Goal: Complete Application Form: Complete application form

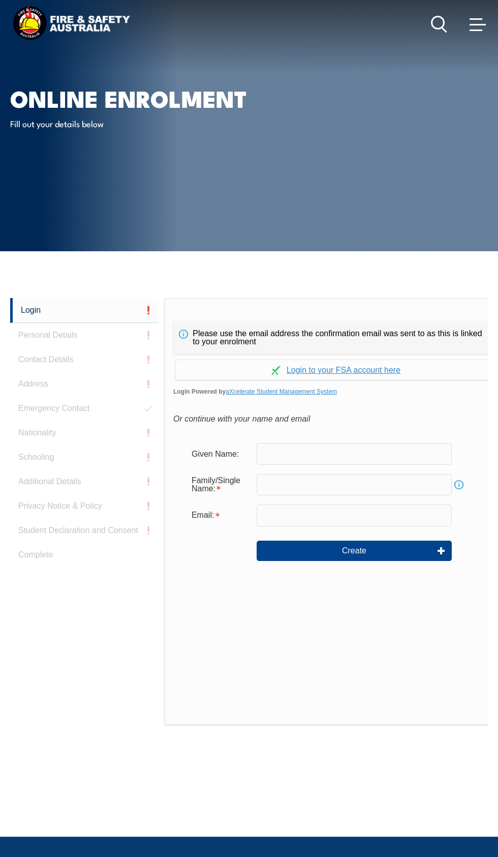
scroll to position [10, 0]
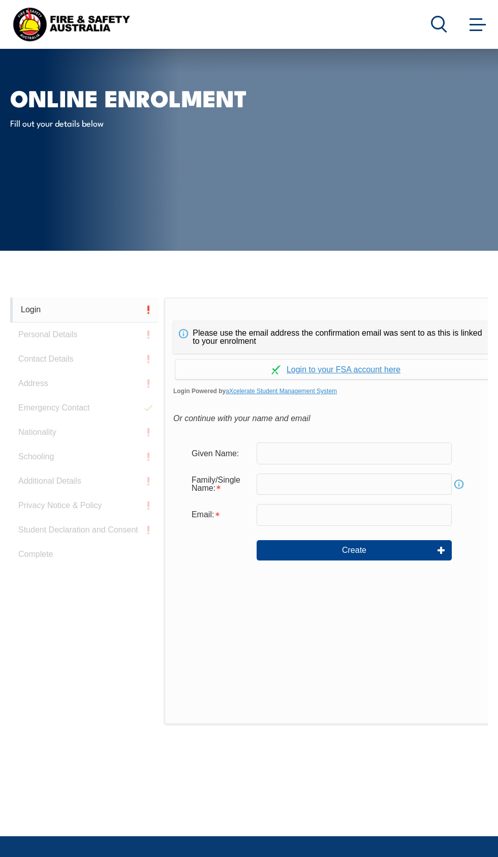
click at [39, 313] on link "Login" at bounding box center [84, 309] width 148 height 25
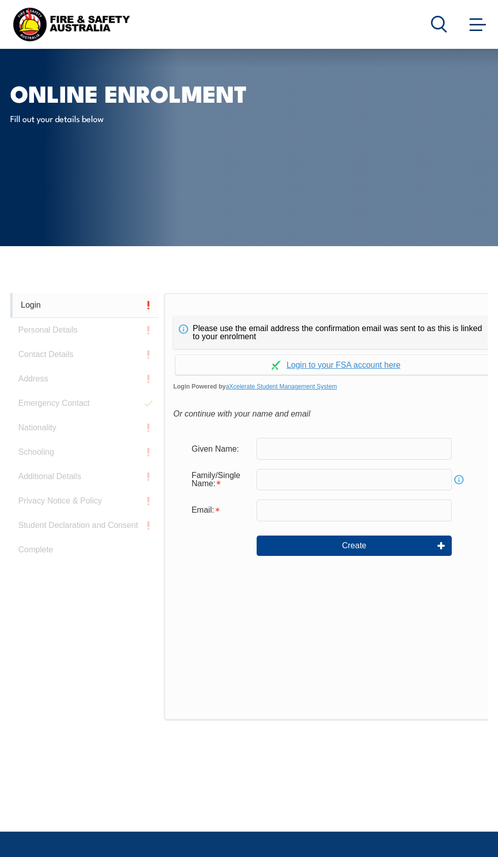
scroll to position [0, 0]
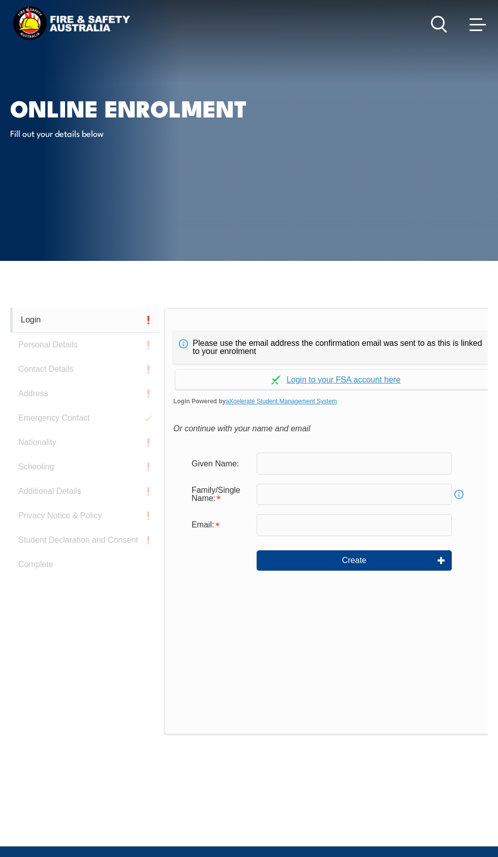
click at [96, 316] on link "Login" at bounding box center [84, 320] width 148 height 25
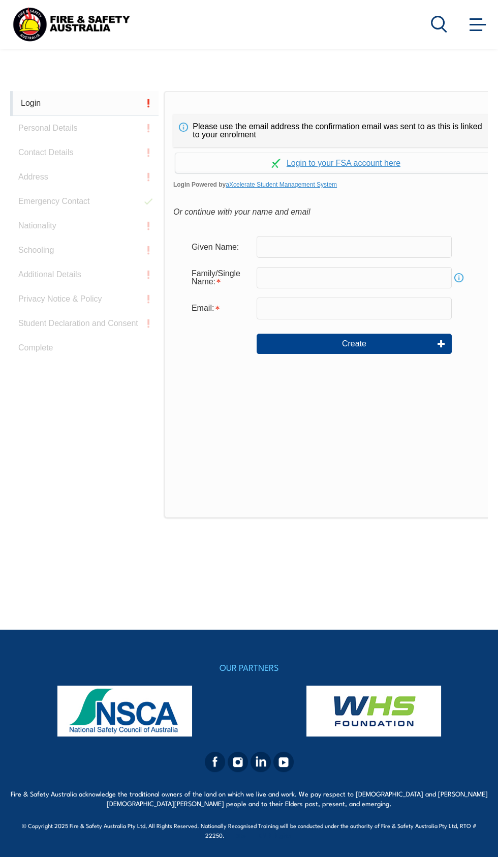
scroll to position [256, 0]
click at [337, 181] on link "aXcelerate Student Management System" at bounding box center [281, 184] width 111 height 7
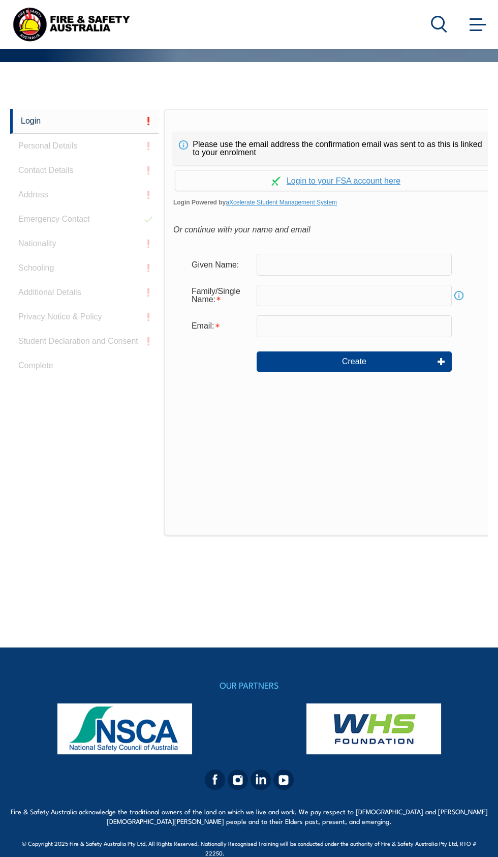
scroll to position [199, 0]
click at [380, 275] on input "text" at bounding box center [354, 264] width 195 height 21
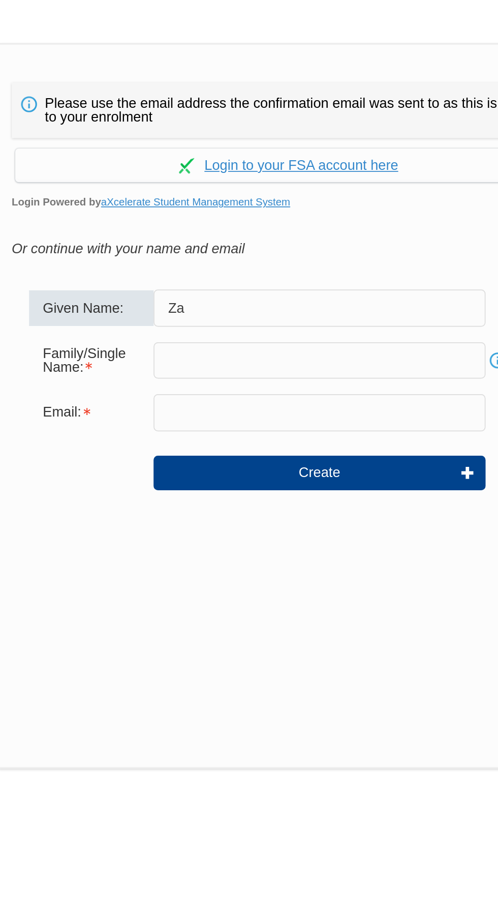
type input "Z"
type input "[PERSON_NAME]"
click at [328, 215] on link "Continue with aXcelerate" at bounding box center [335, 225] width 321 height 20
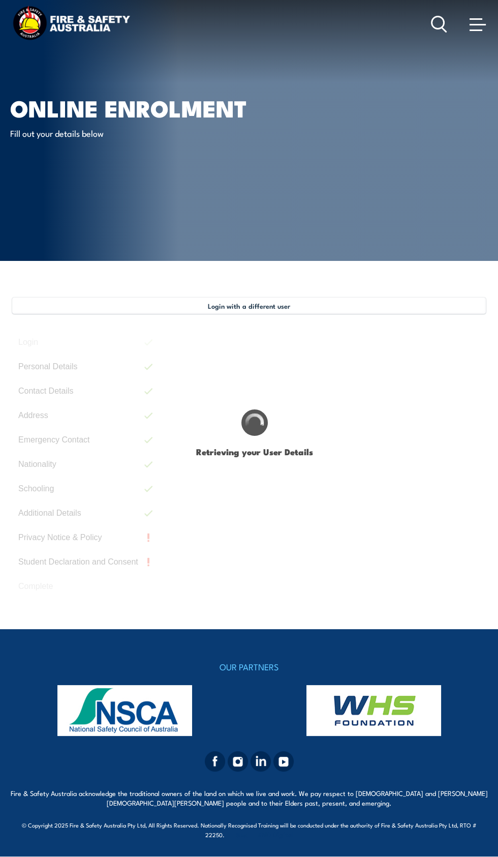
select select "Mr"
type input "Darryl"
type input "Kevin"
type input "Owens"
type input "October 5, 1965"
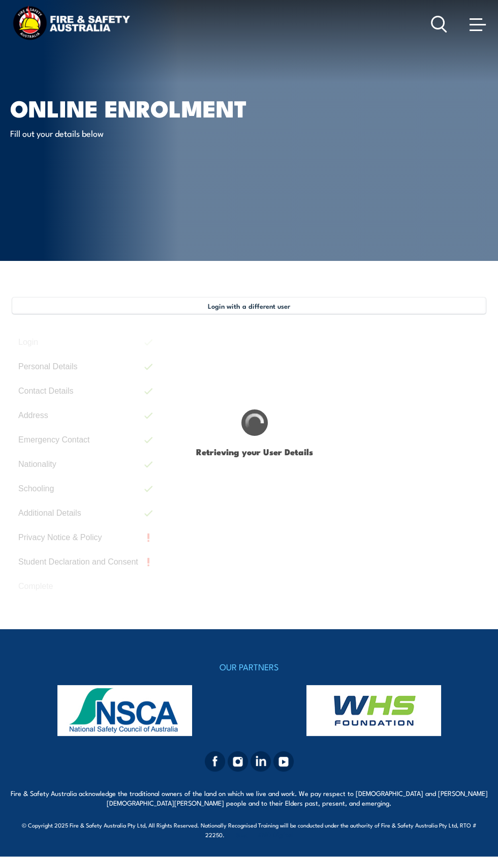
type input "QSATGTNX2R"
select select "M"
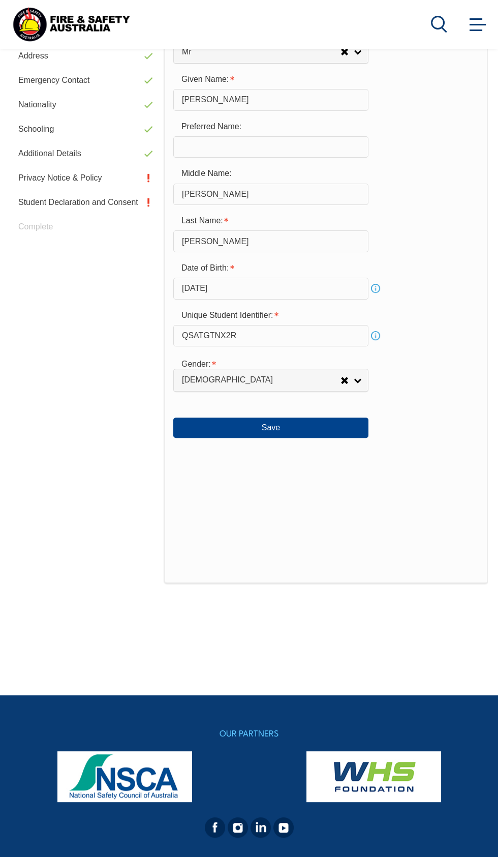
scroll to position [292, 0]
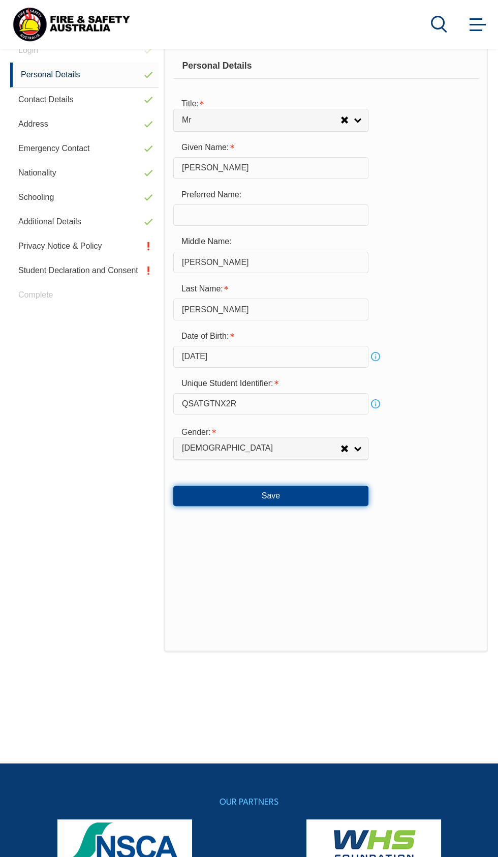
click at [308, 501] on button "Save" at bounding box center [270, 495] width 195 height 20
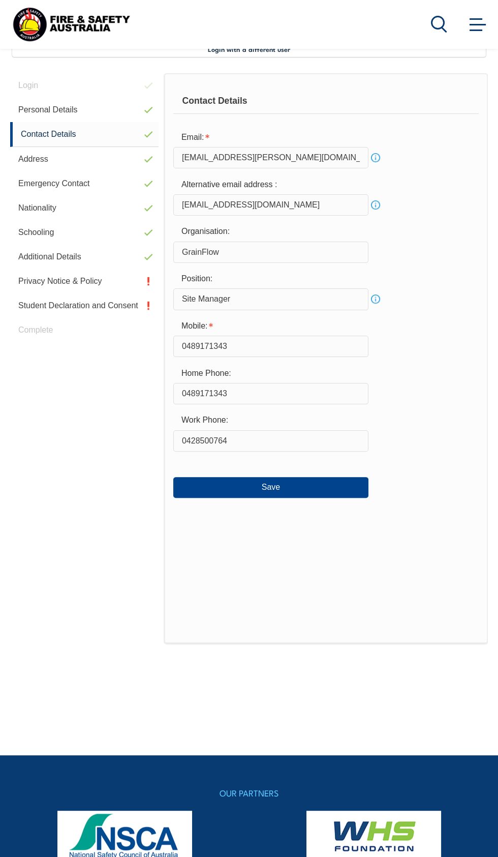
scroll to position [246, 0]
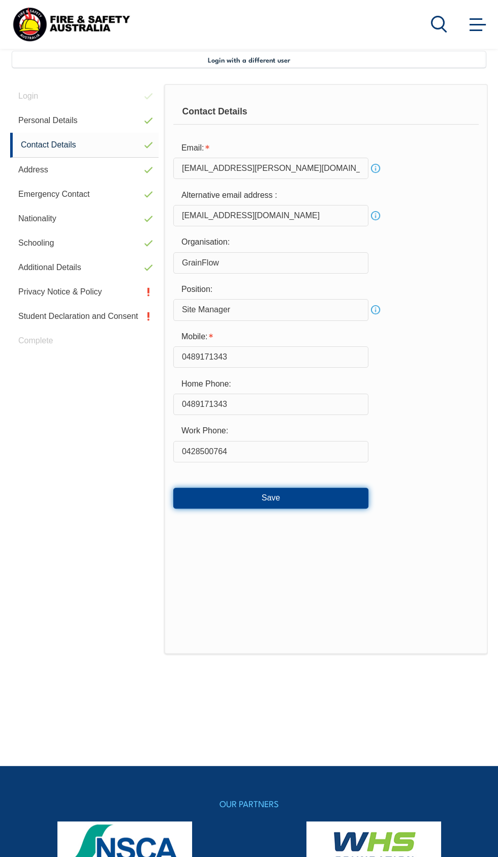
click at [334, 506] on button "Save" at bounding box center [270, 497] width 195 height 20
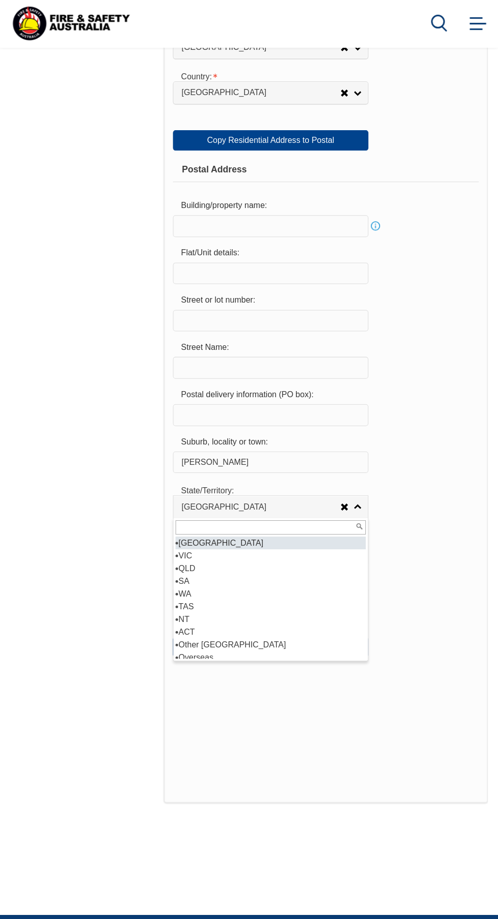
scroll to position [707, 0]
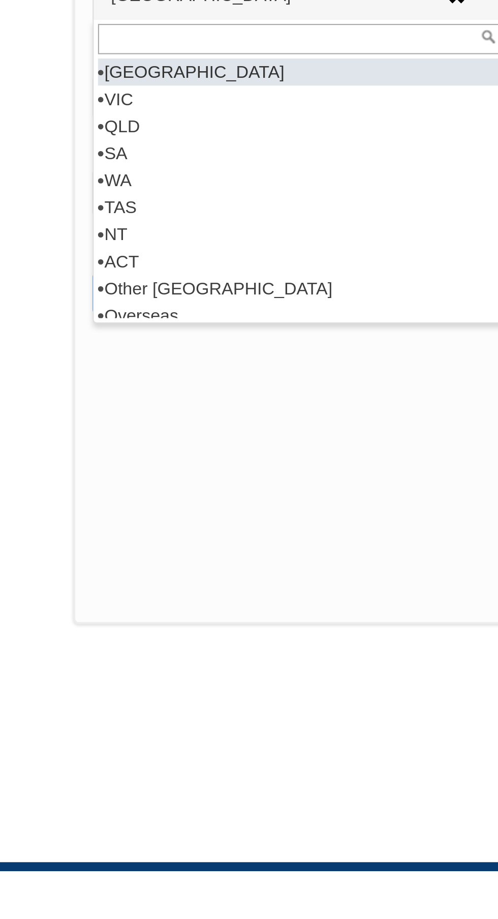
click at [150, 649] on div "Login Personal Details Contact Details Address Emergency Contact Nationality Sc…" at bounding box center [87, 253] width 154 height 1261
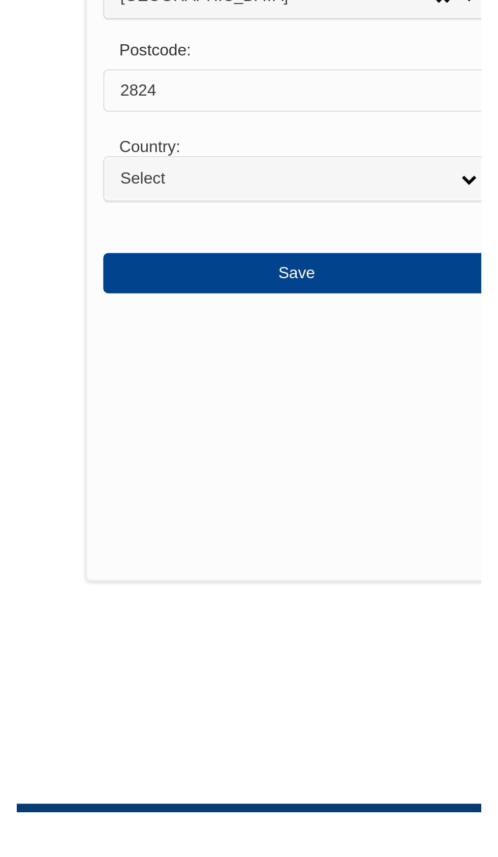
scroll to position [740, 0]
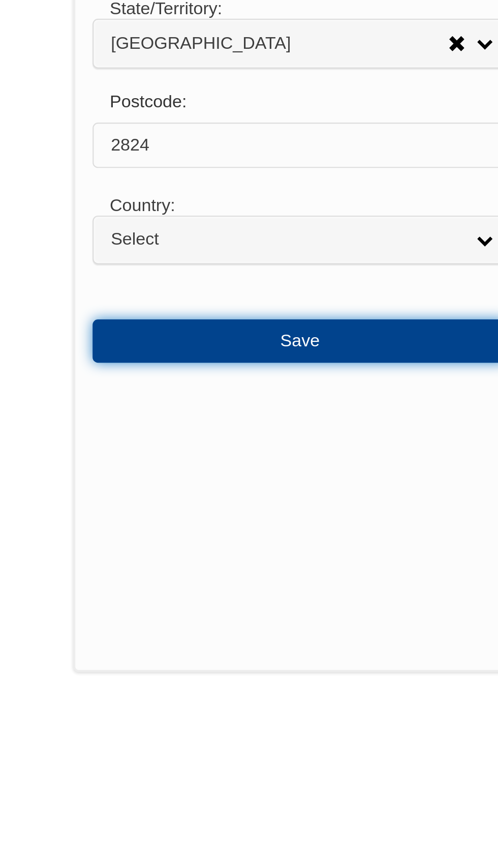
click at [286, 624] on button "Save" at bounding box center [270, 614] width 195 height 20
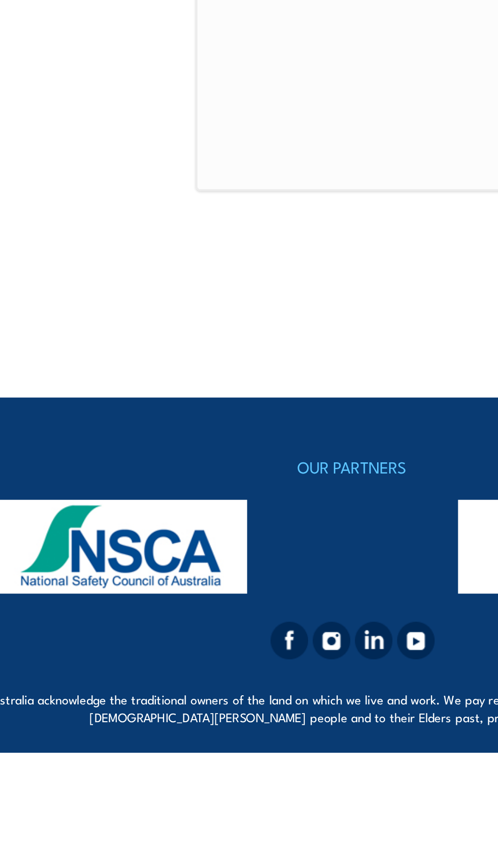
scroll to position [159, 0]
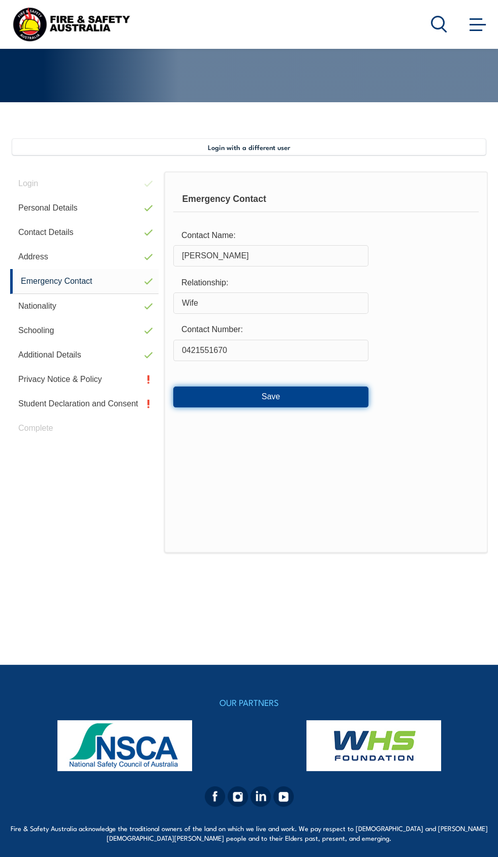
click at [328, 405] on button "Save" at bounding box center [270, 396] width 195 height 20
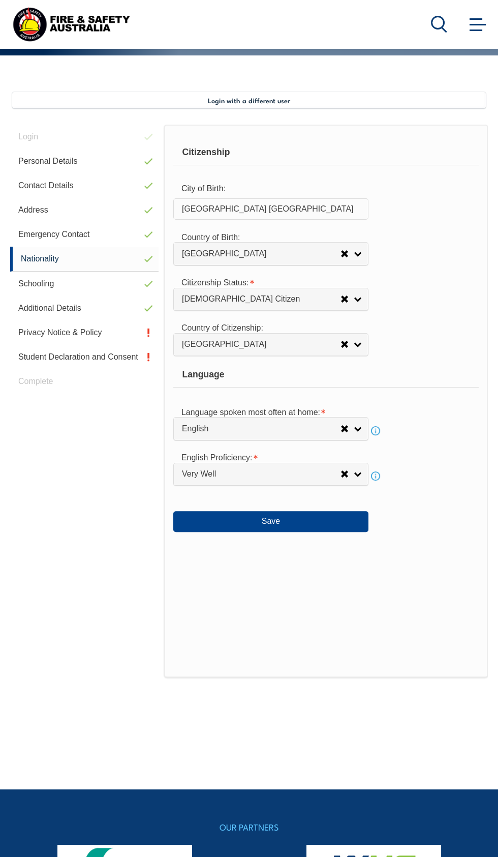
scroll to position [246, 0]
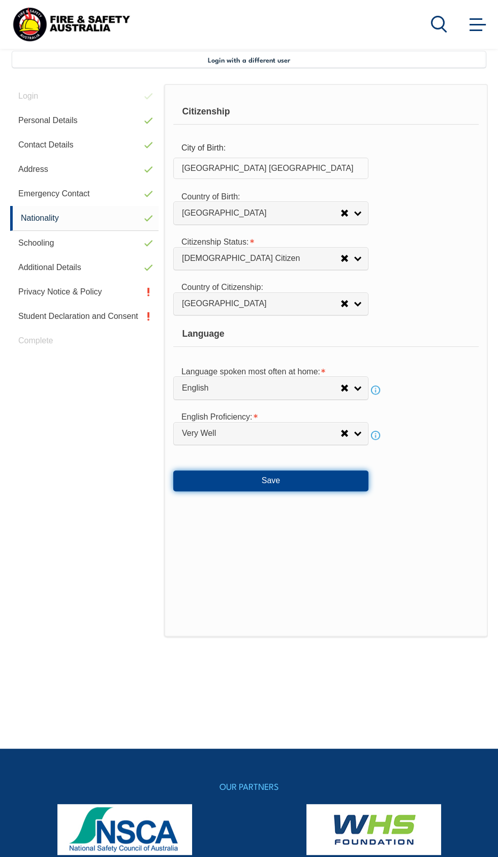
click at [309, 482] on button "Save" at bounding box center [270, 480] width 195 height 20
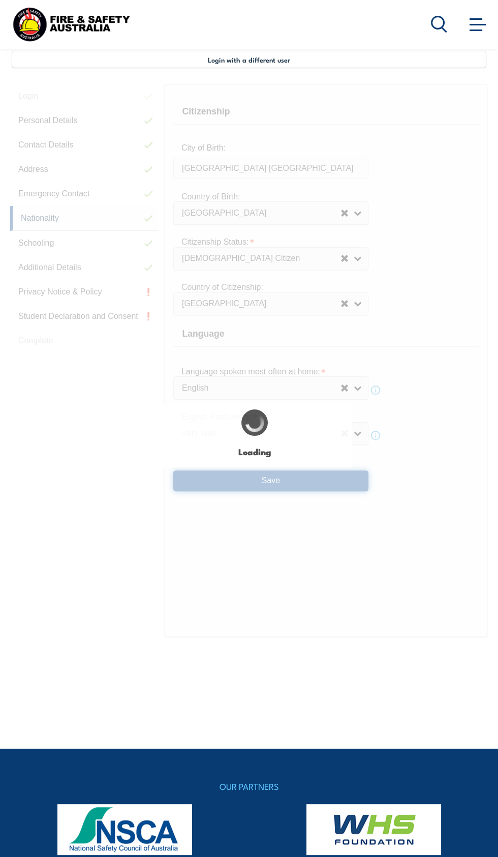
select select "false"
select select "true"
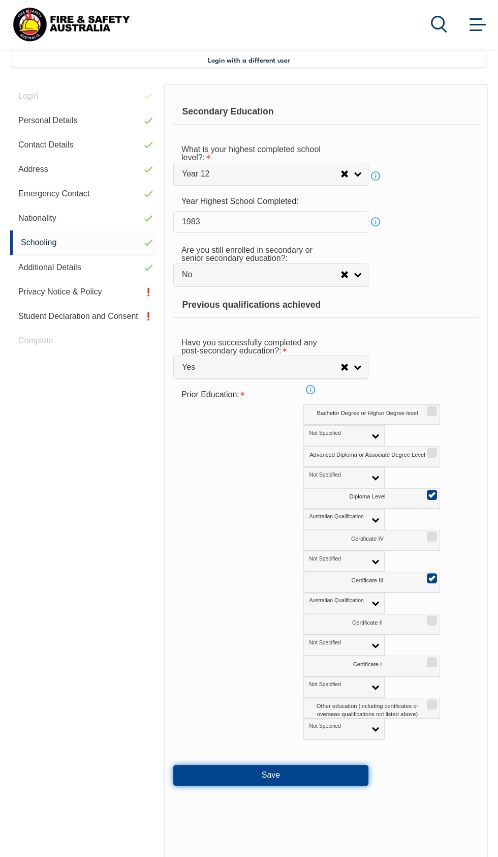
click at [274, 773] on button "Save" at bounding box center [270, 775] width 195 height 20
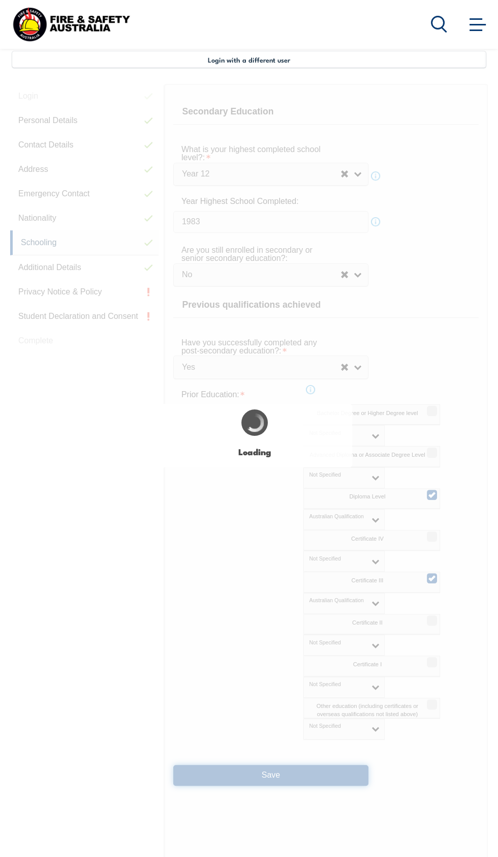
select select "false"
select select "true"
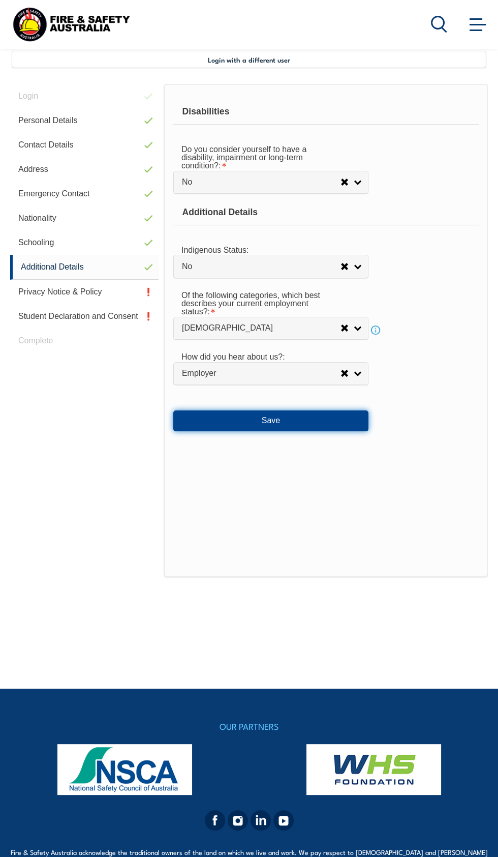
click at [308, 421] on button "Save" at bounding box center [270, 420] width 195 height 20
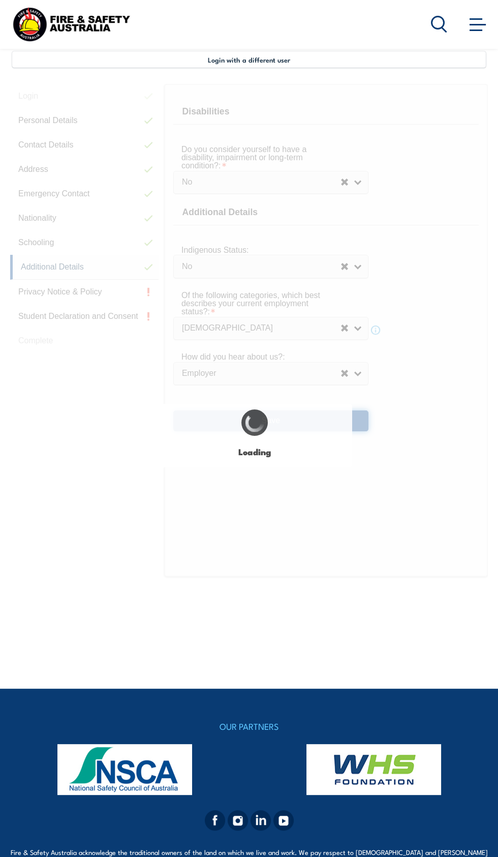
select select "false"
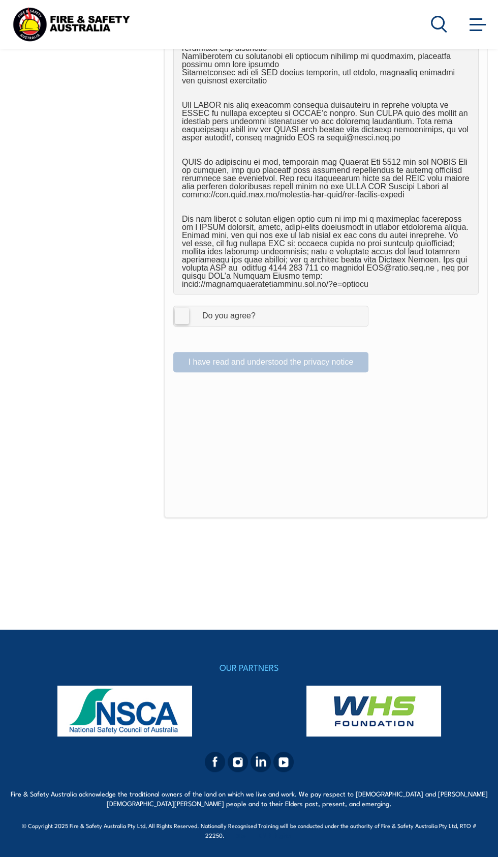
scroll to position [1006, 0]
click at [209, 344] on div at bounding box center [254, 337] width 163 height 11
click at [192, 320] on div "Do you agree?" at bounding box center [219, 316] width 74 height 8
click at [264, 325] on input "I Agree Do you agree?" at bounding box center [272, 315] width 17 height 19
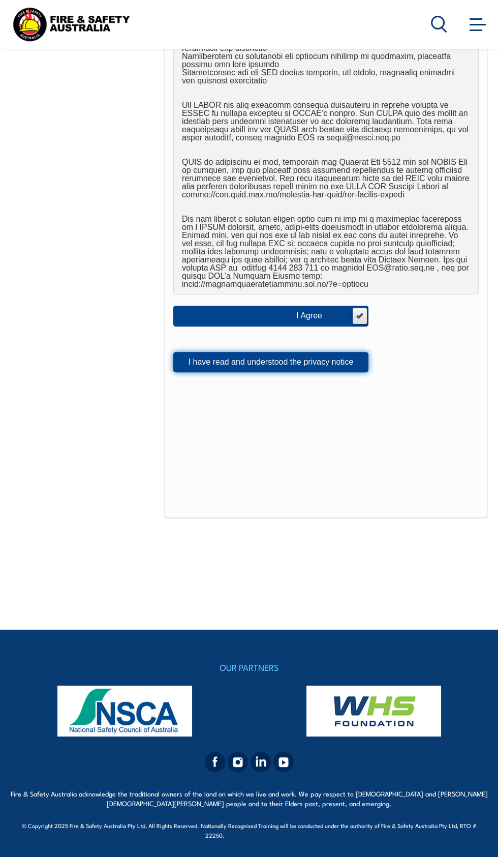
click at [330, 372] on button "I have read and understood the privacy notice" at bounding box center [270, 362] width 195 height 20
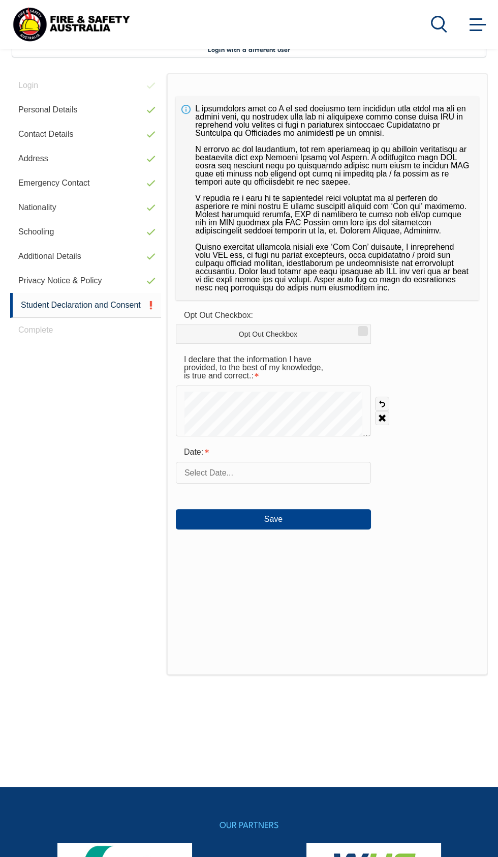
scroll to position [257, 0]
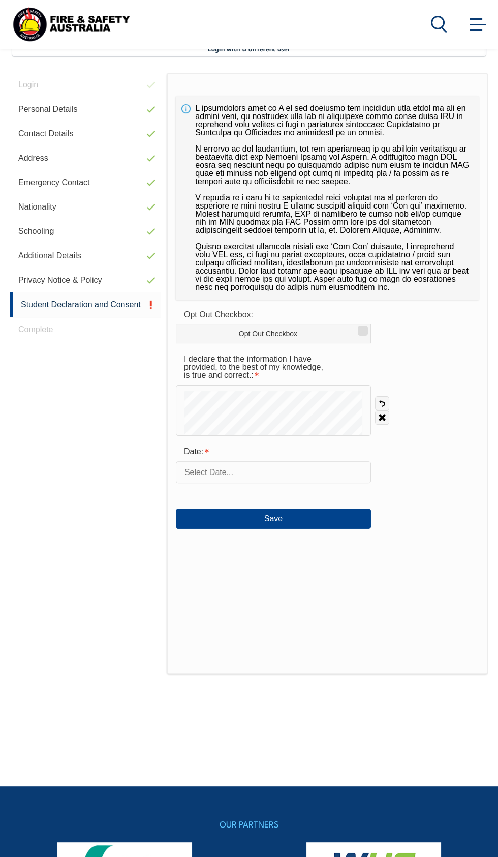
click at [271, 482] on input "text" at bounding box center [273, 471] width 195 height 21
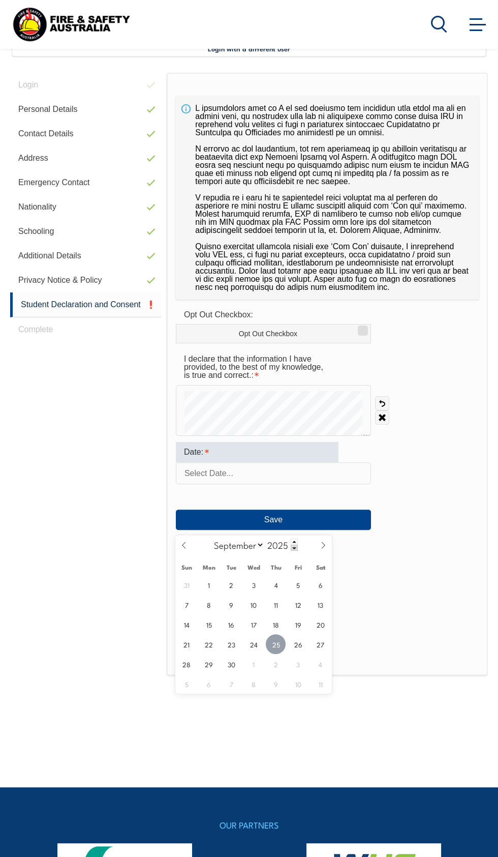
click at [277, 644] on span "25" at bounding box center [276, 644] width 20 height 20
type input "September 25, 2025"
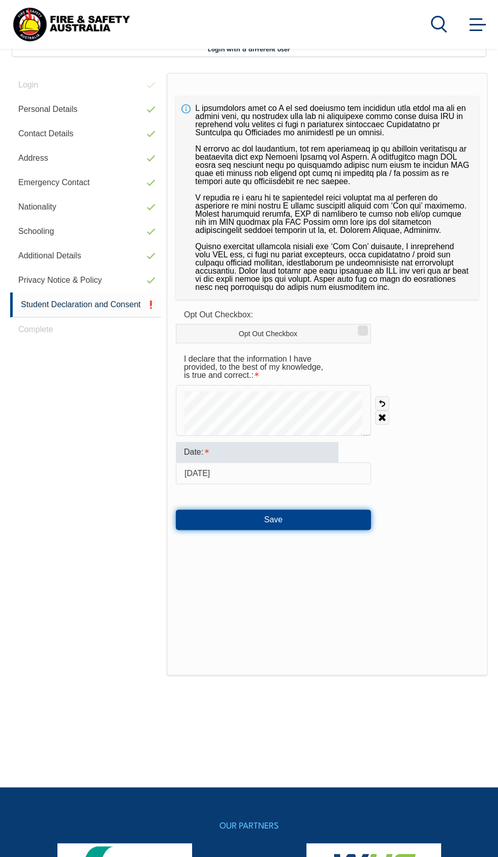
click at [302, 530] on button "Save" at bounding box center [273, 519] width 195 height 20
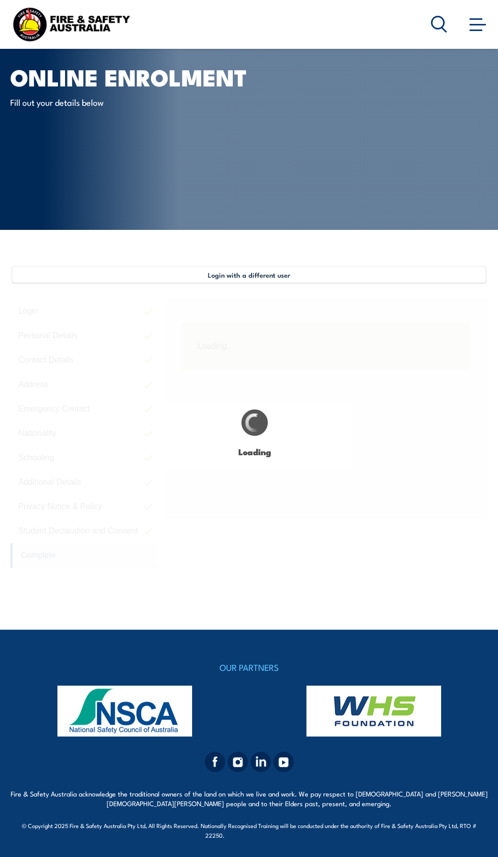
scroll to position [0, 0]
